Goal: Check status

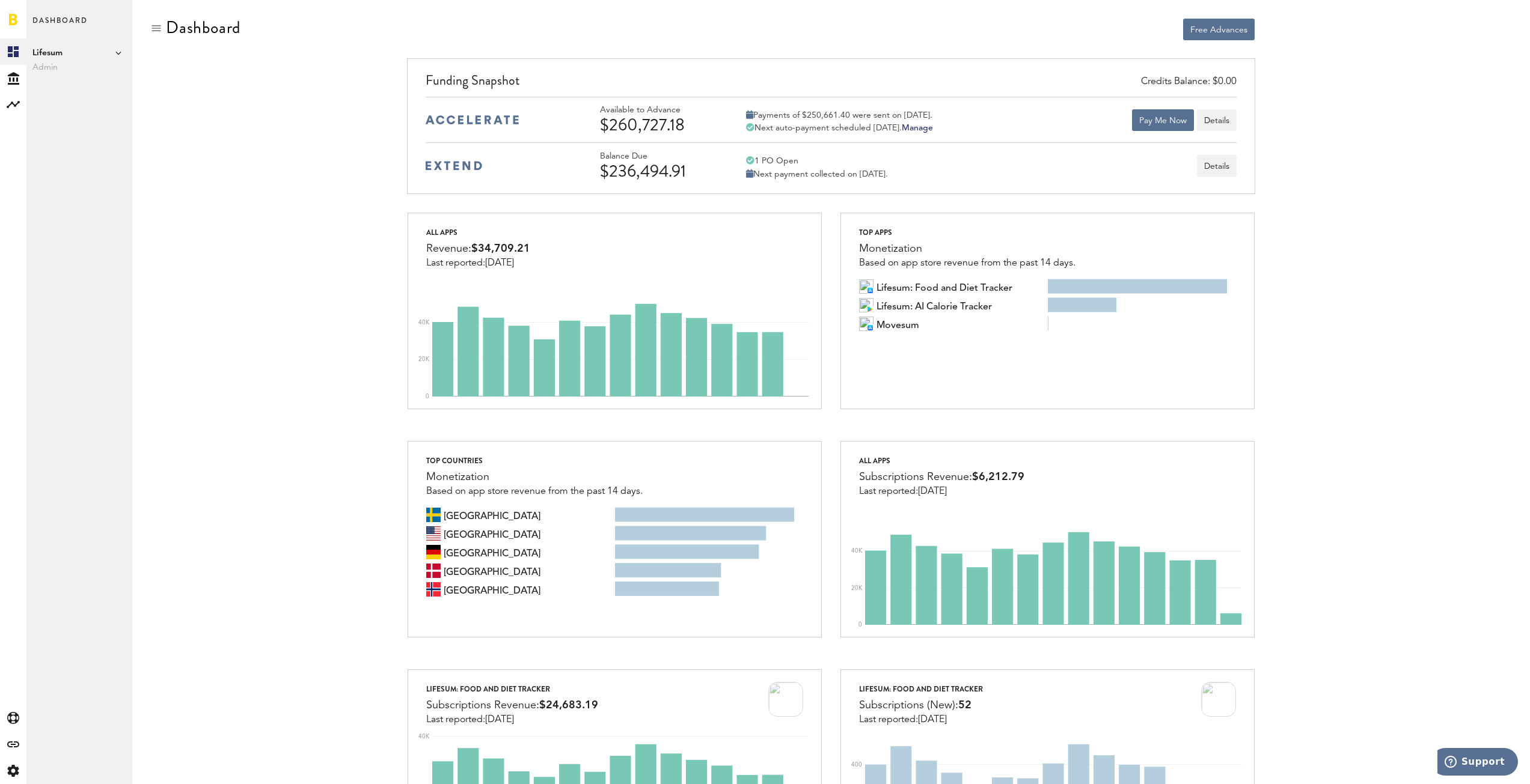
click at [645, 164] on div "$236,494.91" at bounding box center [656, 171] width 114 height 19
click at [852, 174] on div "Next payment collected on [DATE]." at bounding box center [816, 174] width 142 height 11
click at [1214, 166] on button "Details" at bounding box center [1216, 166] width 40 height 22
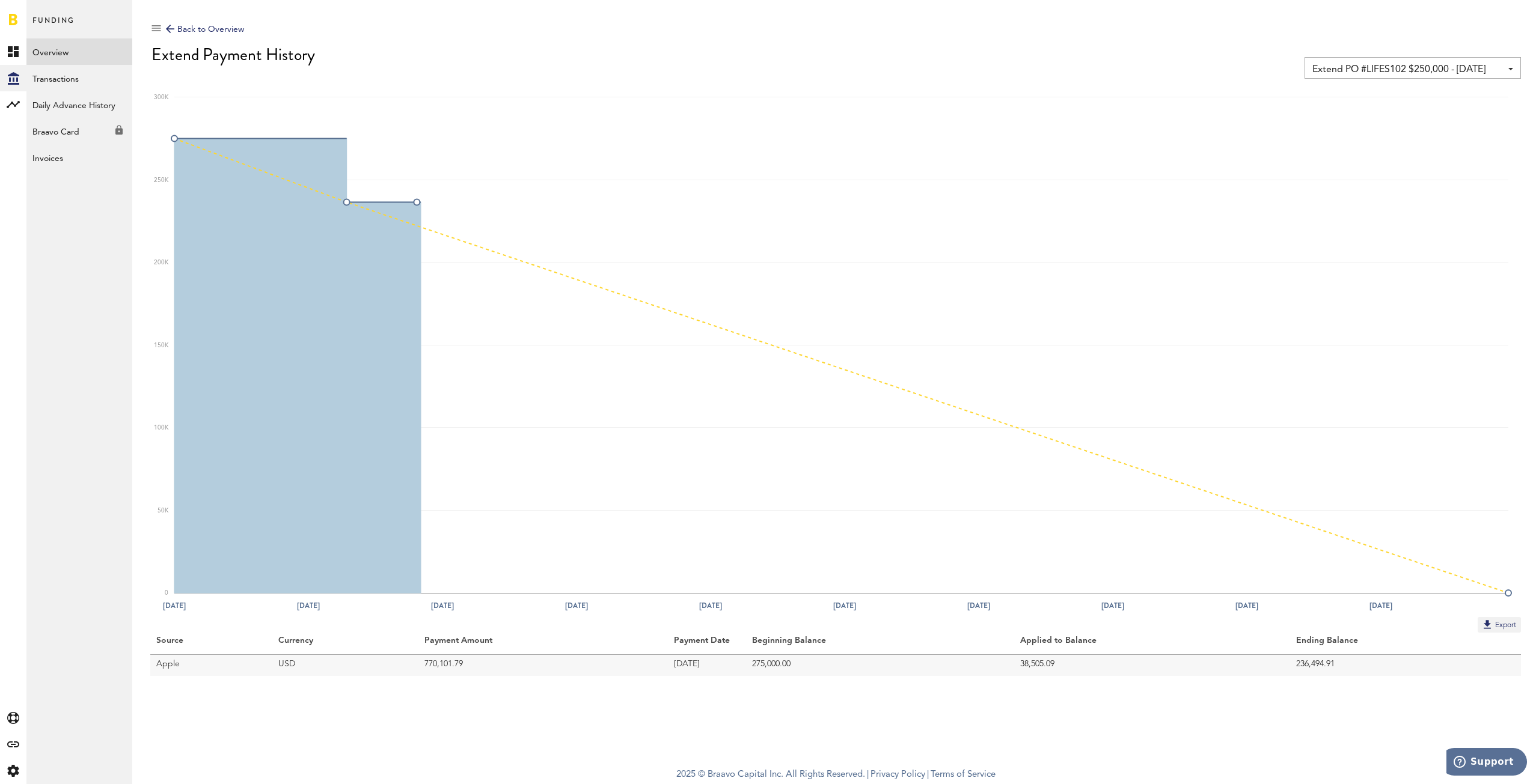
click at [1050, 668] on td "38,505.09" at bounding box center [1152, 665] width 276 height 22
click at [185, 662] on td "Apple" at bounding box center [211, 665] width 122 height 22
click at [74, 83] on link "Transactions" at bounding box center [79, 78] width 106 height 26
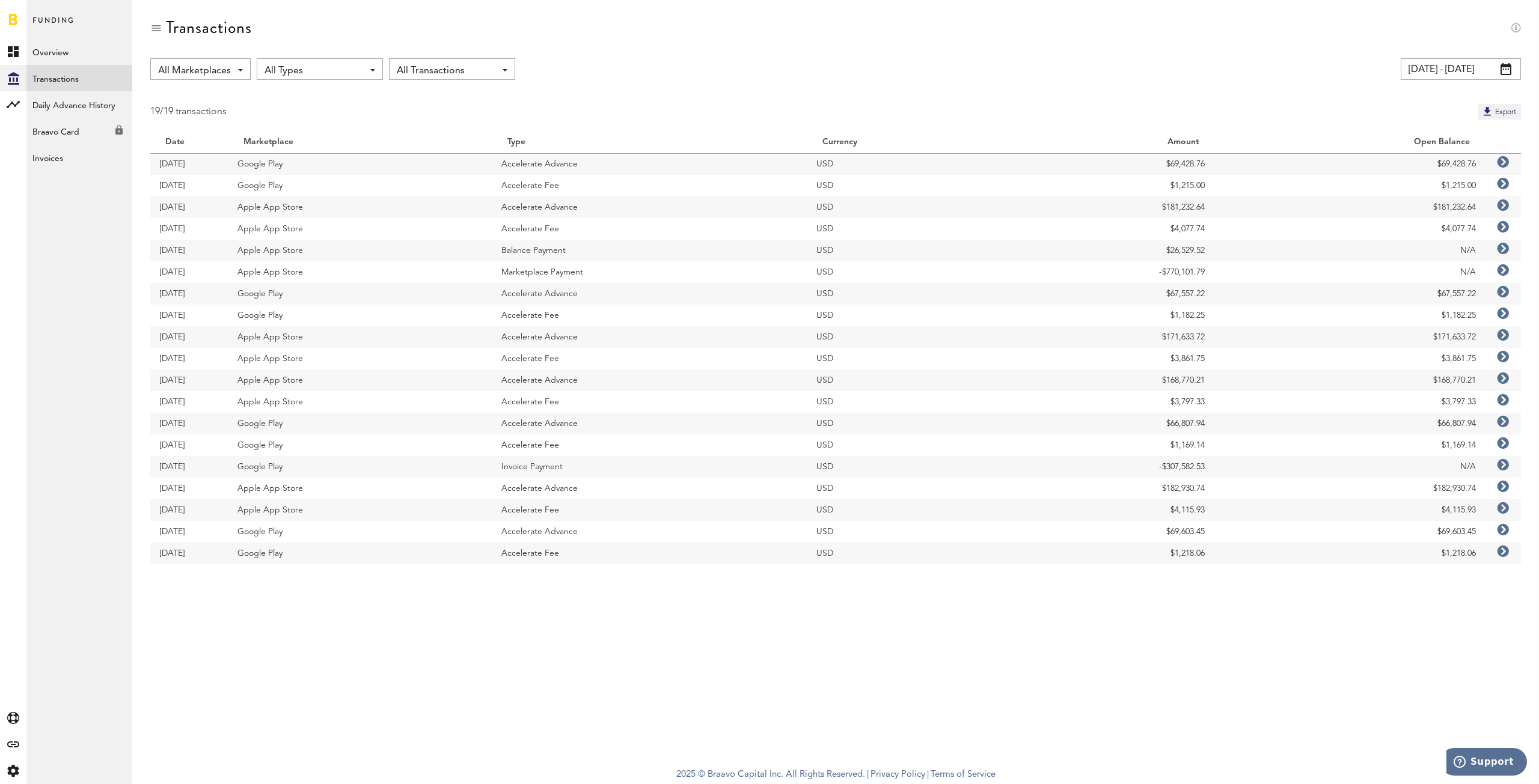
click at [77, 83] on link "Transactions" at bounding box center [79, 78] width 106 height 26
click at [516, 169] on td "Accelerate Advance" at bounding box center [650, 164] width 315 height 22
click at [60, 82] on link "Transactions" at bounding box center [79, 78] width 106 height 26
click at [63, 135] on div "Braavo Card Created with Sketch." at bounding box center [79, 129] width 106 height 22
click at [80, 54] on link "Overview" at bounding box center [79, 51] width 106 height 26
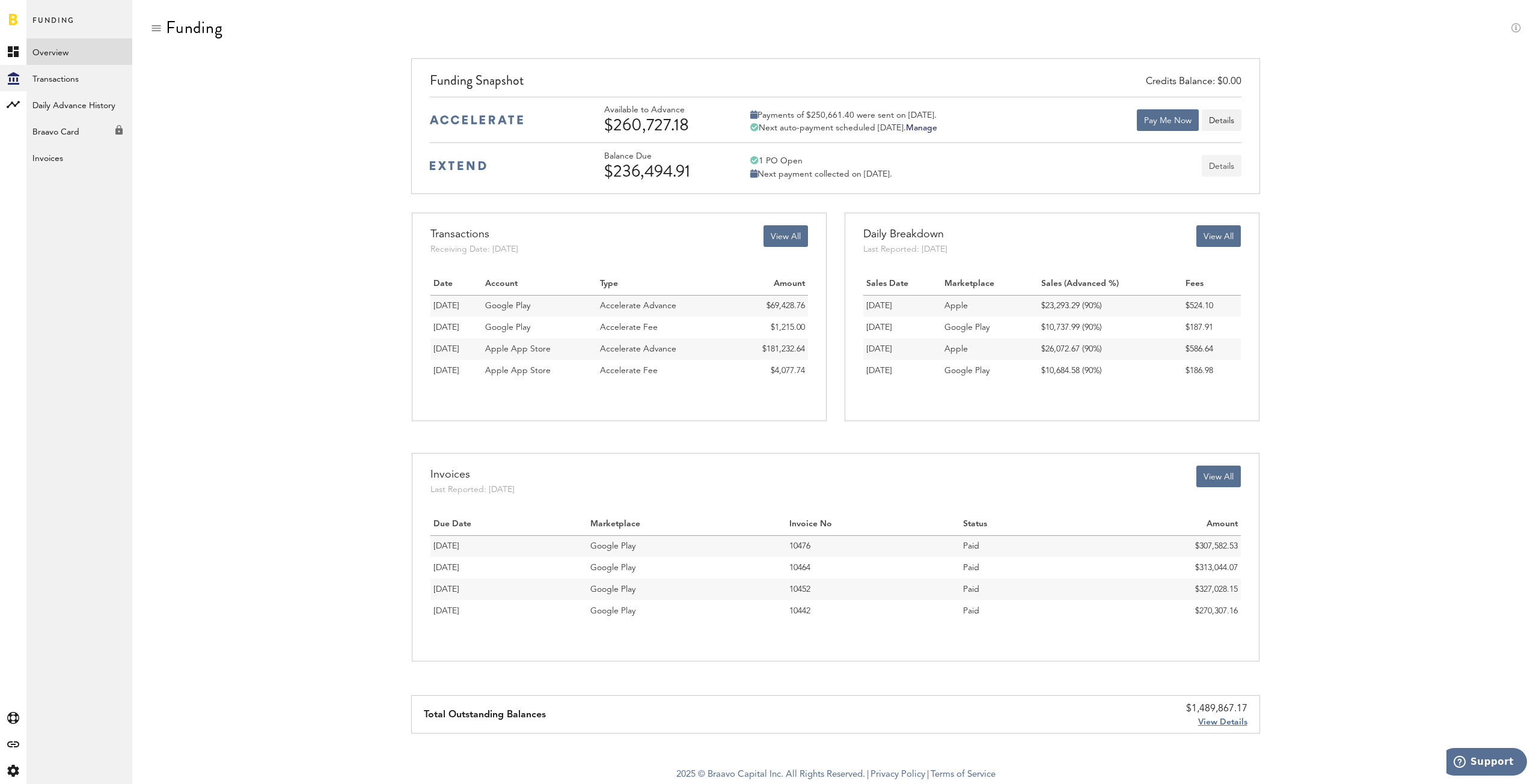
click at [1223, 169] on button "Details" at bounding box center [1221, 166] width 40 height 22
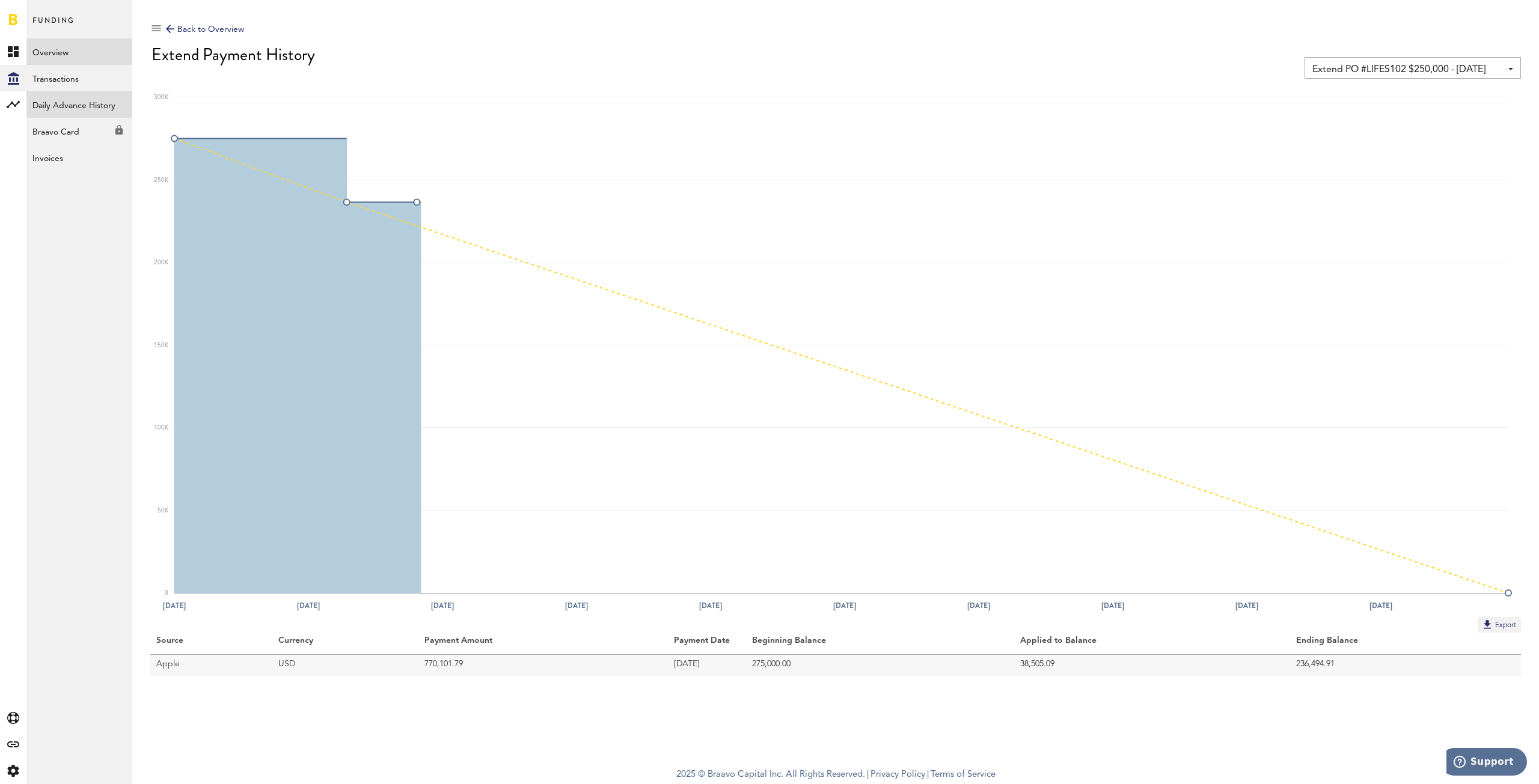
click at [89, 108] on link "Daily Advance History" at bounding box center [79, 104] width 106 height 26
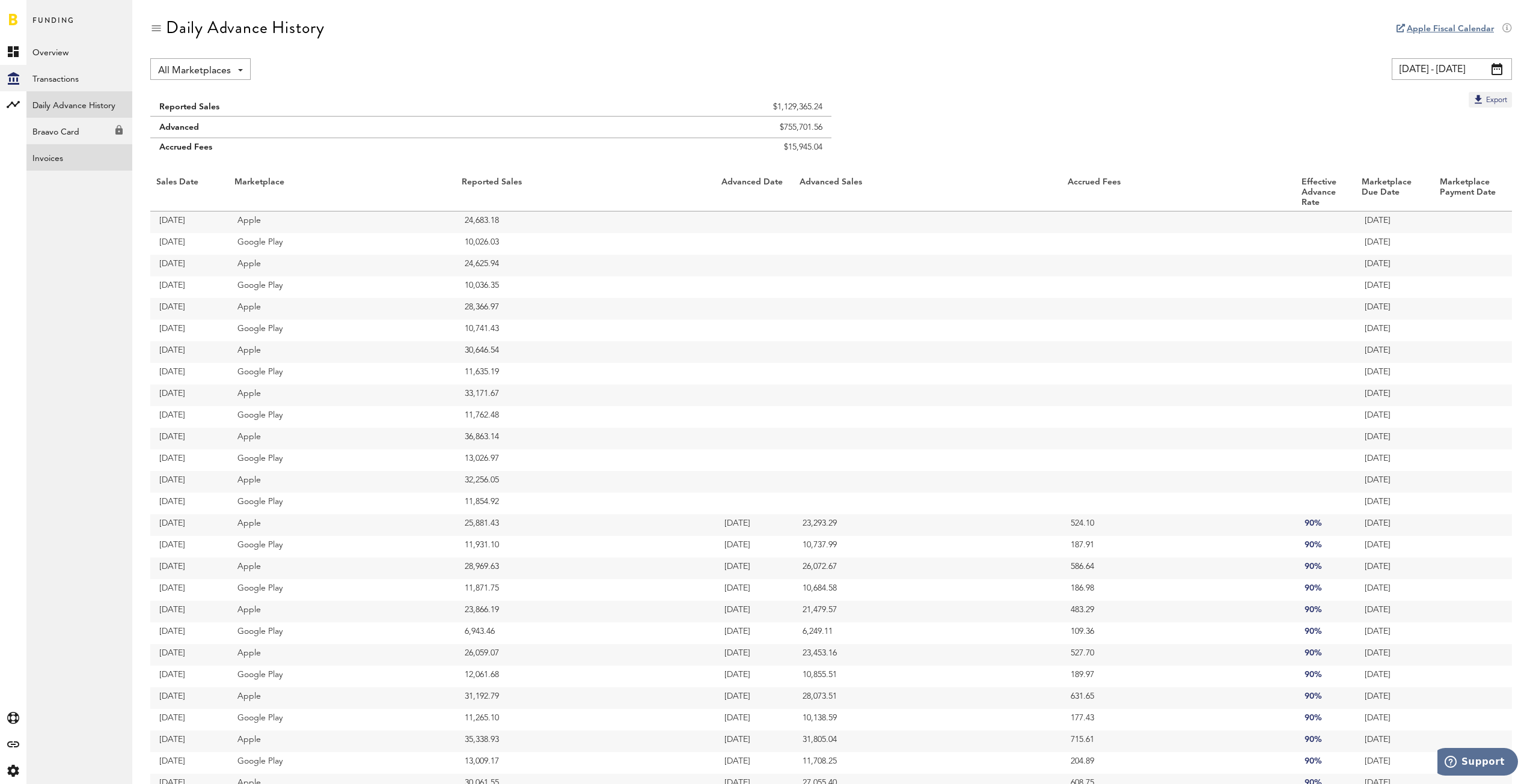
click at [54, 162] on link "Invoices" at bounding box center [79, 157] width 106 height 26
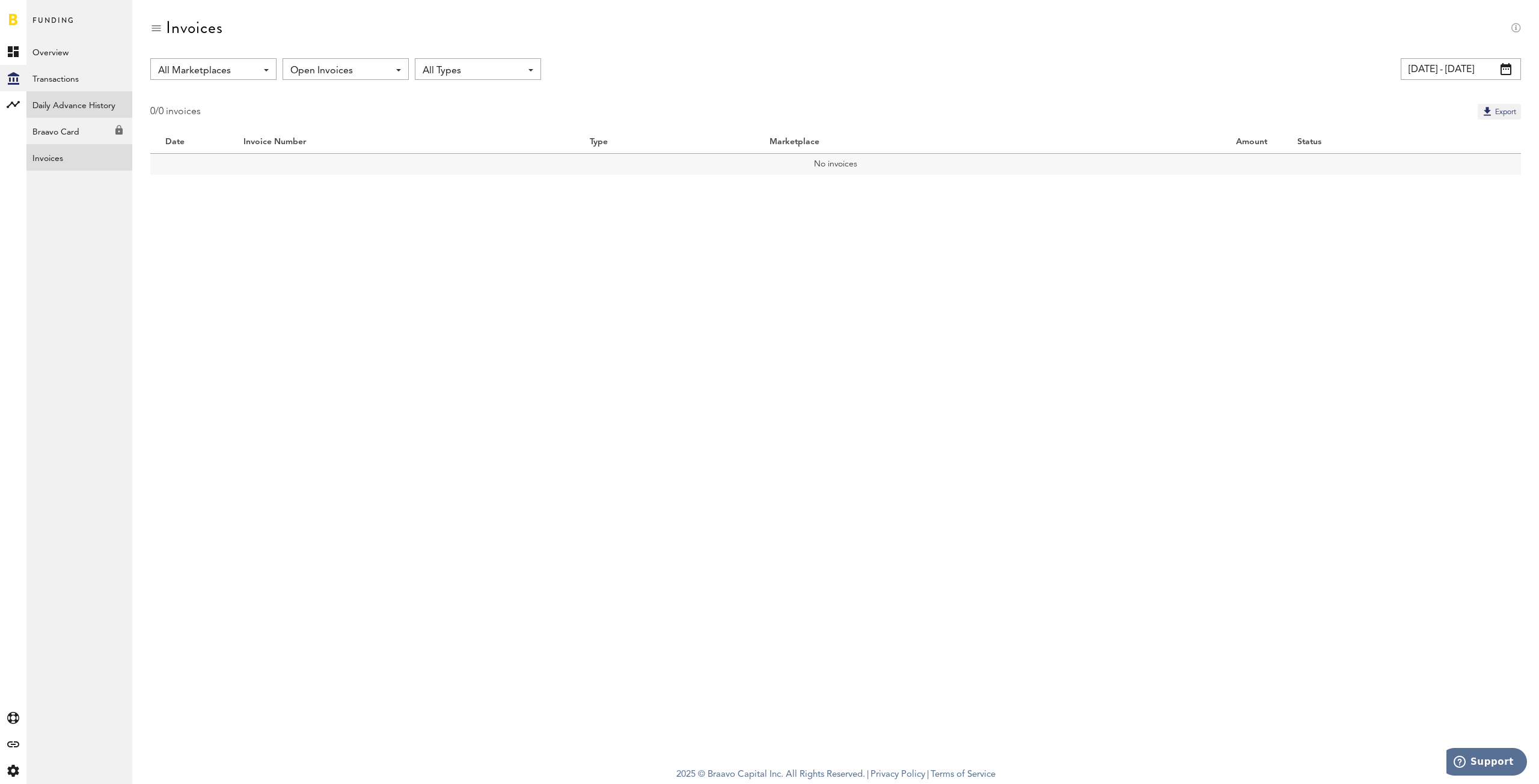
click at [63, 108] on link "Daily Advance History" at bounding box center [79, 104] width 106 height 26
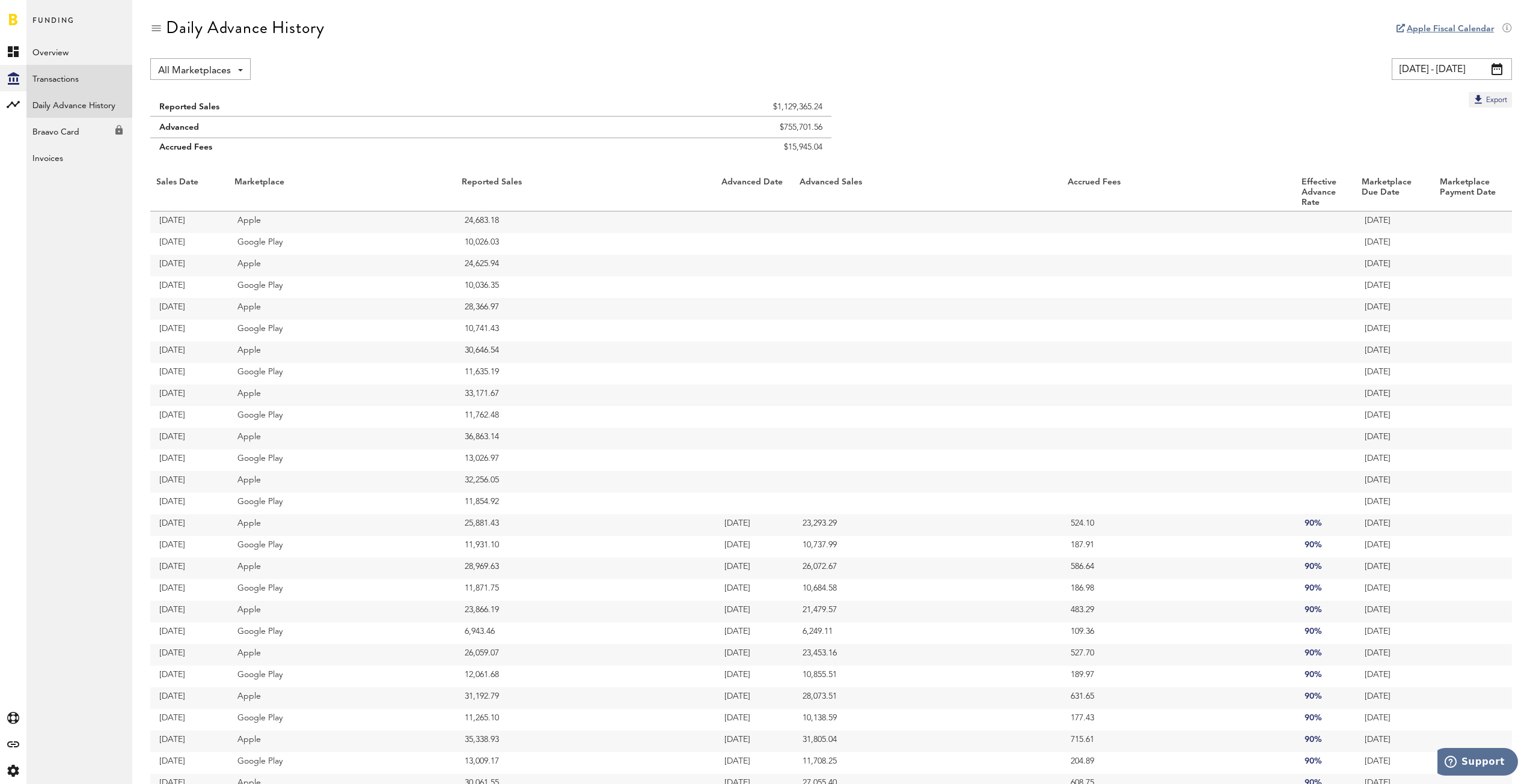
click at [59, 82] on link "Transactions" at bounding box center [79, 78] width 106 height 26
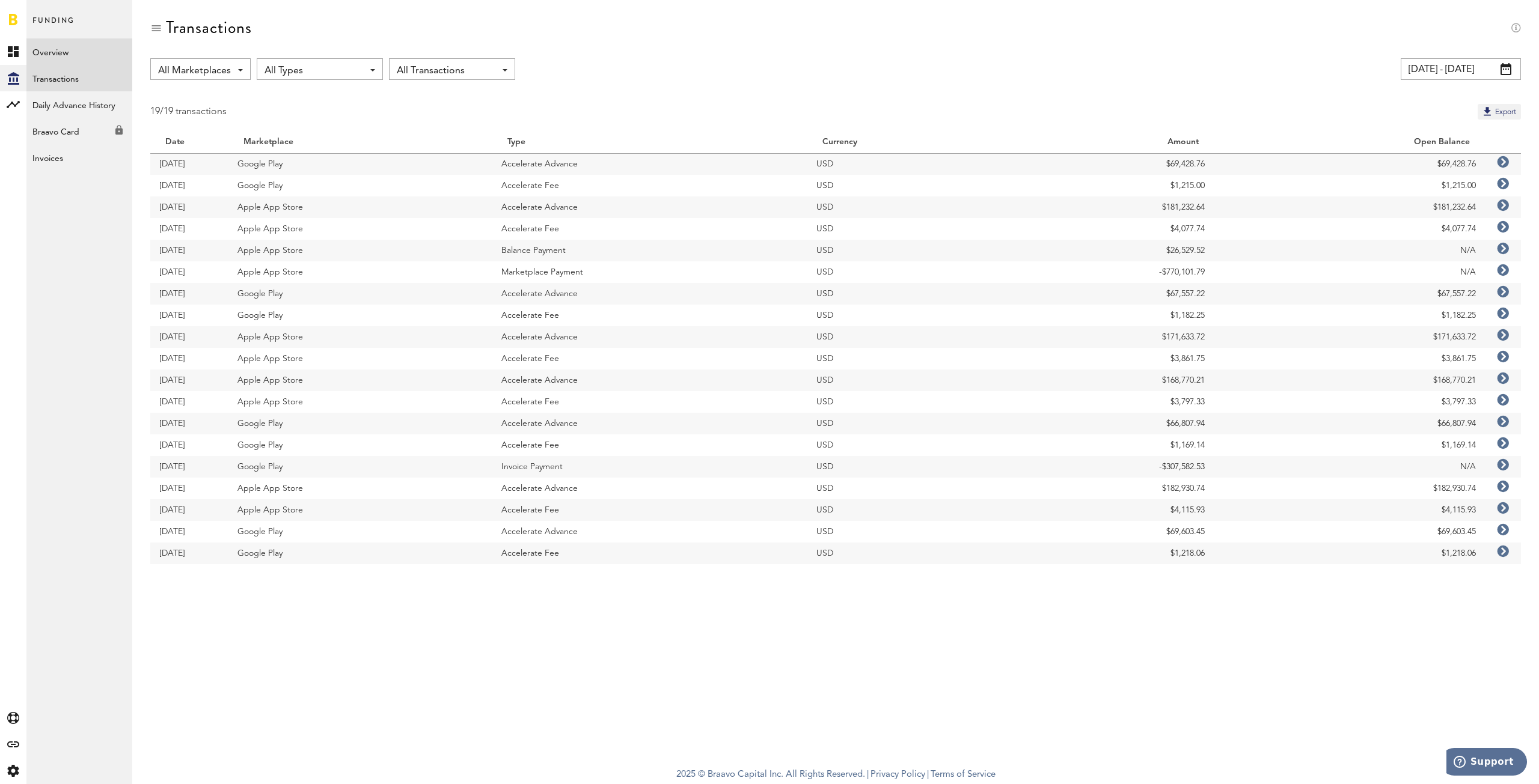
click at [76, 58] on link "Overview" at bounding box center [79, 51] width 106 height 26
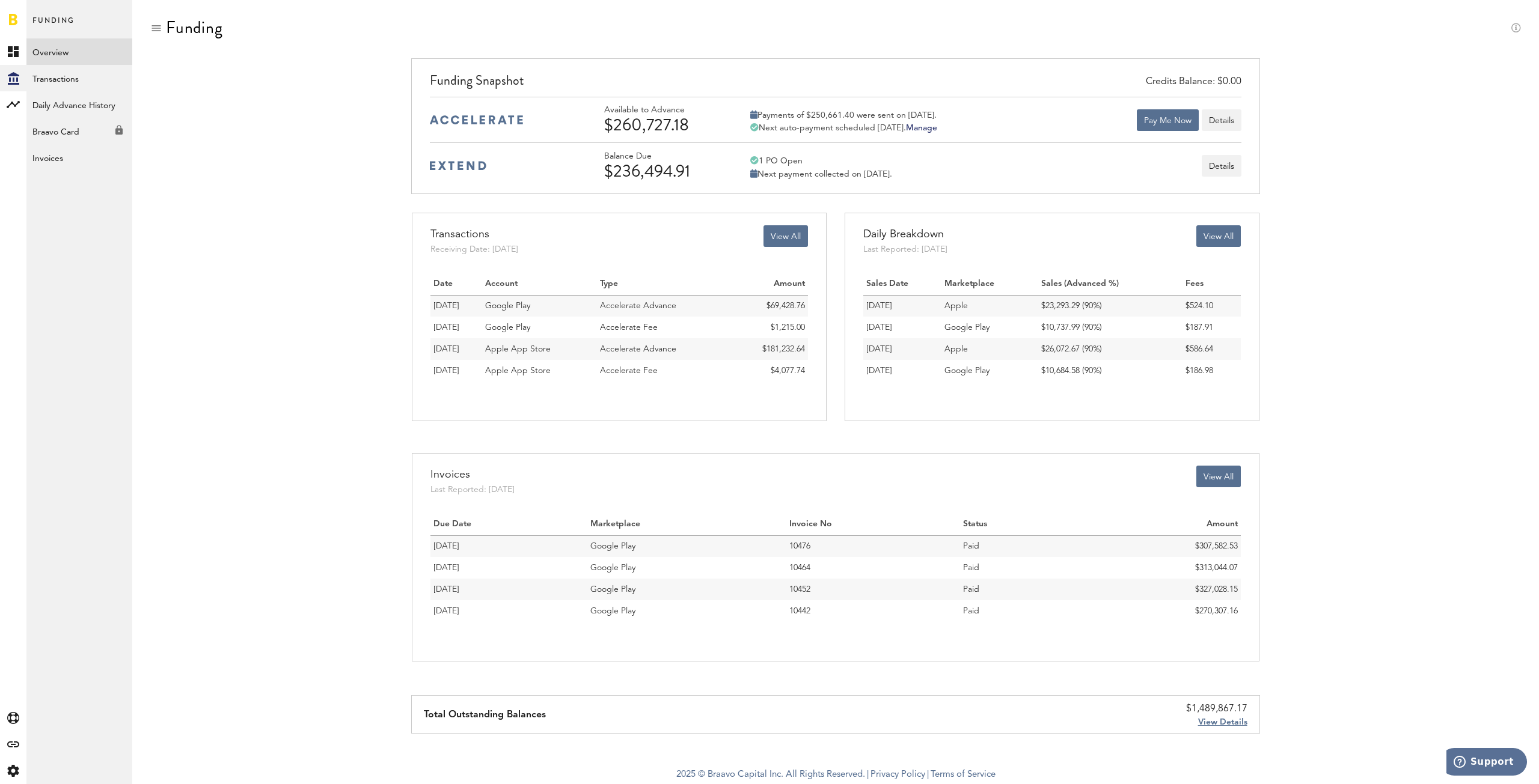
click at [988, 127] on div "Available to Advance $260,727.18 Payments of $250,661.40 were sent on [DATE]. N…" at bounding box center [922, 120] width 637 height 29
click at [1229, 118] on button "Details" at bounding box center [1221, 121] width 40 height 22
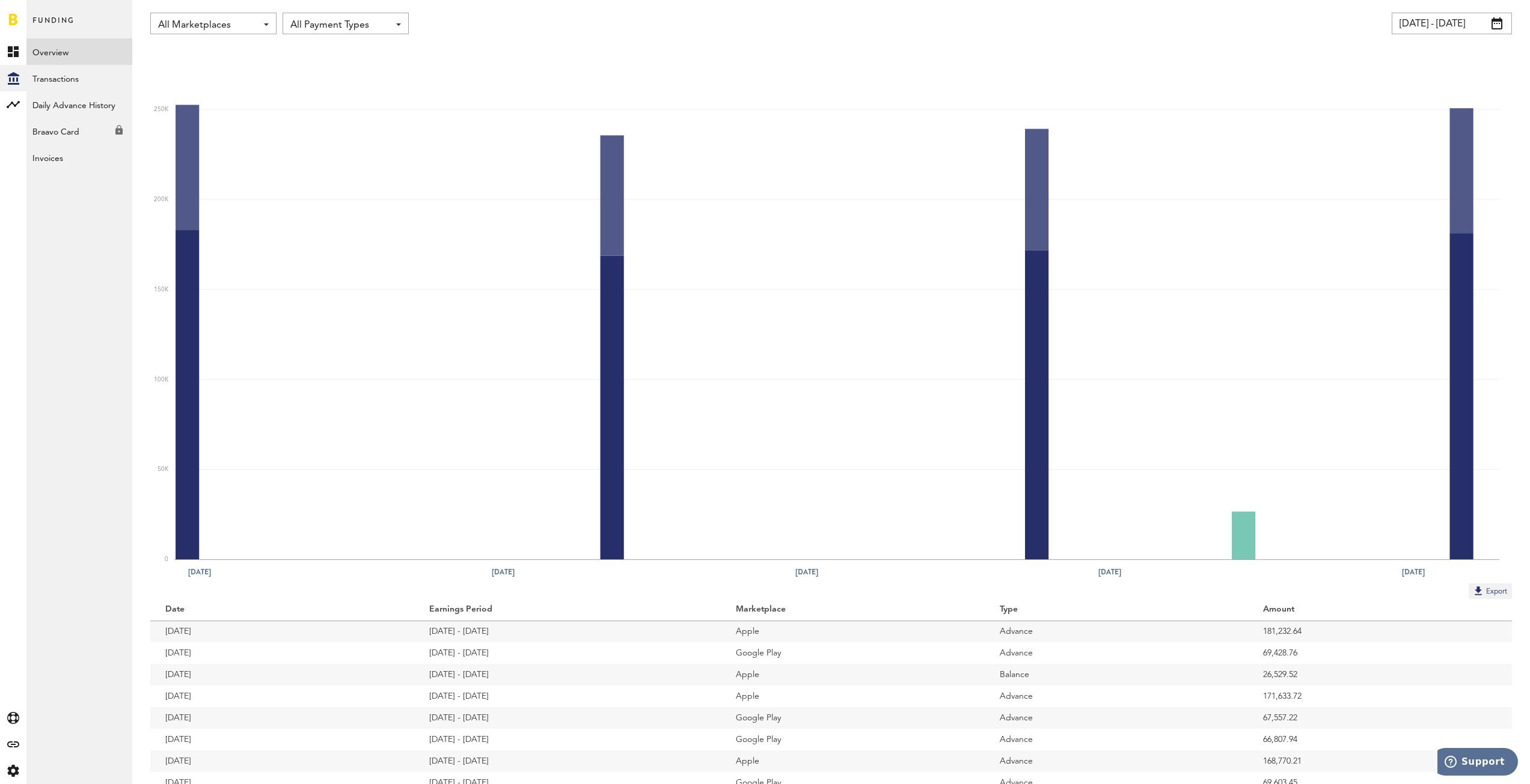
scroll to position [146, 0]
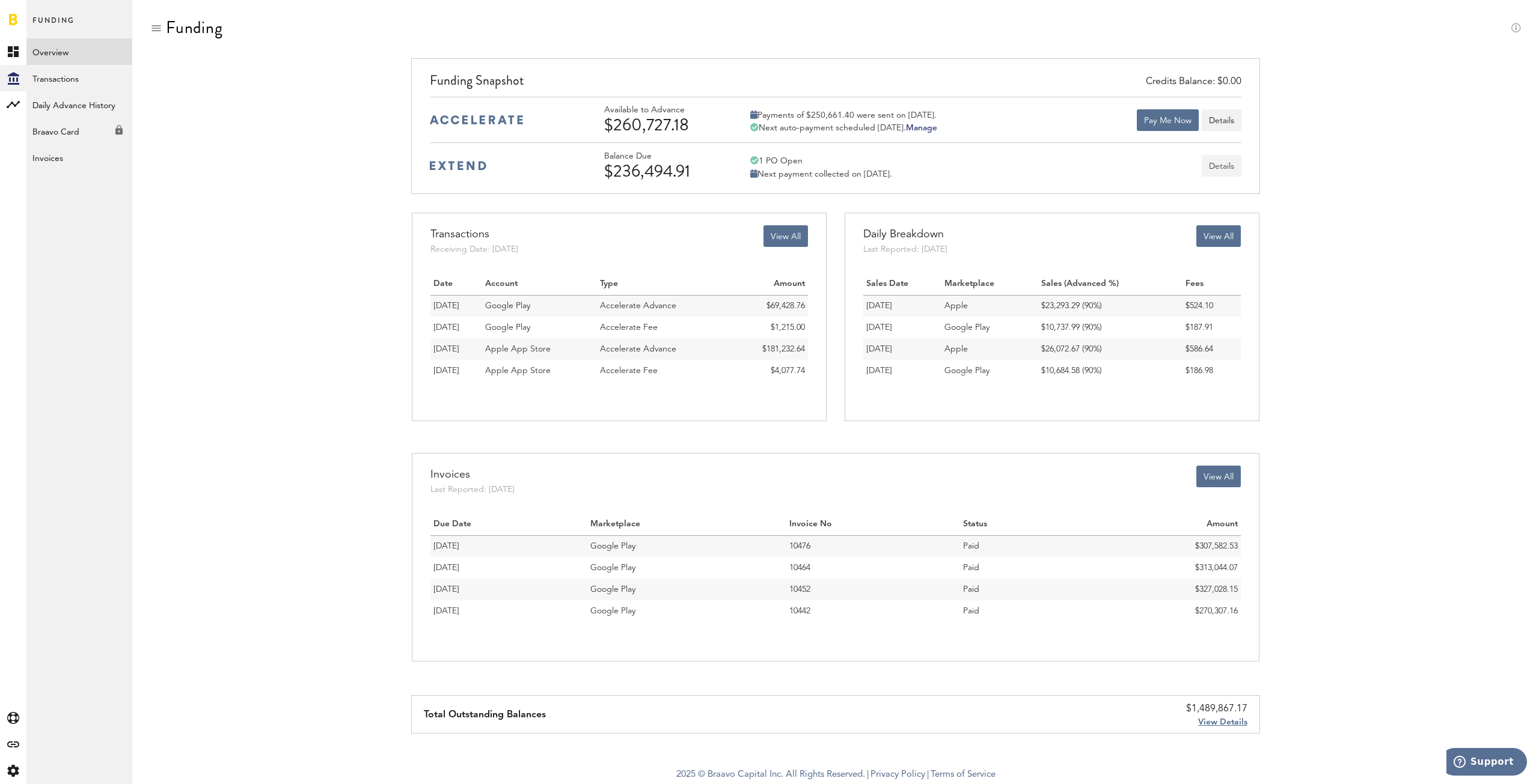
click at [1218, 171] on button "Details" at bounding box center [1221, 166] width 40 height 22
